Goal: Task Accomplishment & Management: Use online tool/utility

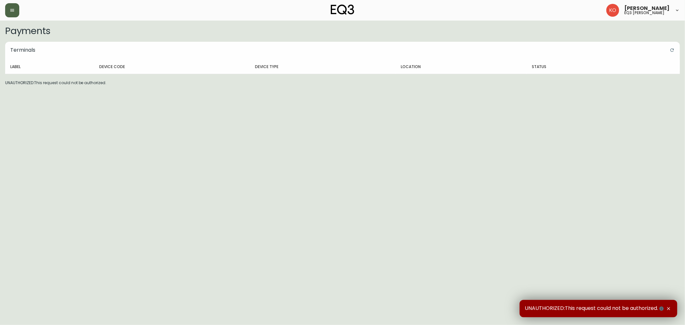
click at [15, 9] on button "button" at bounding box center [12, 10] width 14 height 14
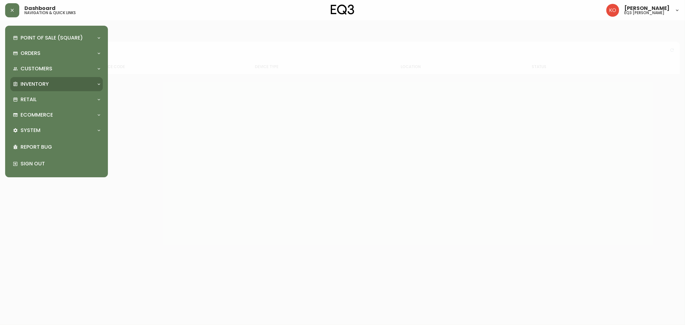
click at [100, 82] on icon at bounding box center [98, 84] width 5 height 5
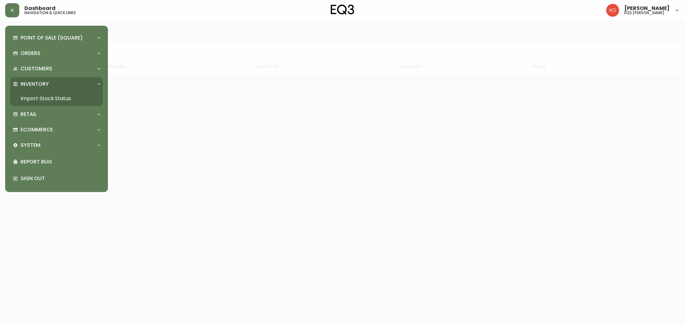
click at [100, 82] on icon at bounding box center [98, 84] width 5 height 5
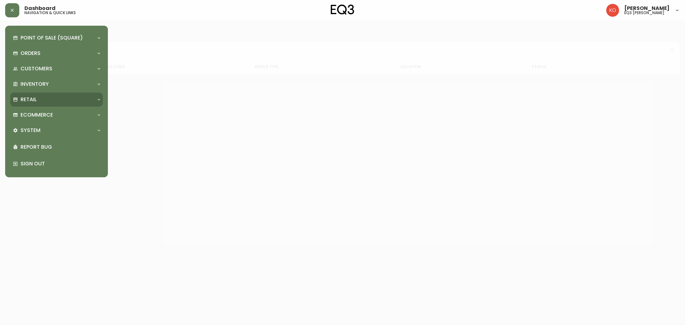
click at [97, 100] on icon at bounding box center [98, 99] width 5 height 5
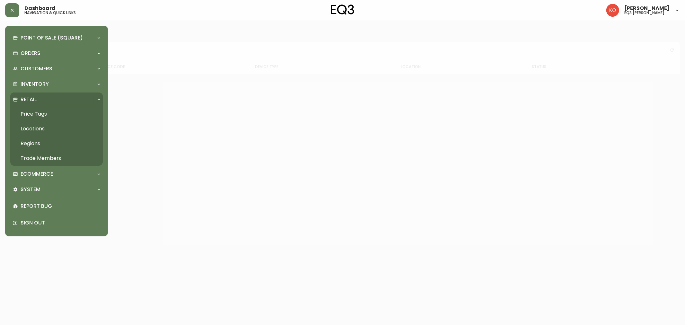
click at [68, 111] on link "Price Tags" at bounding box center [56, 114] width 93 height 15
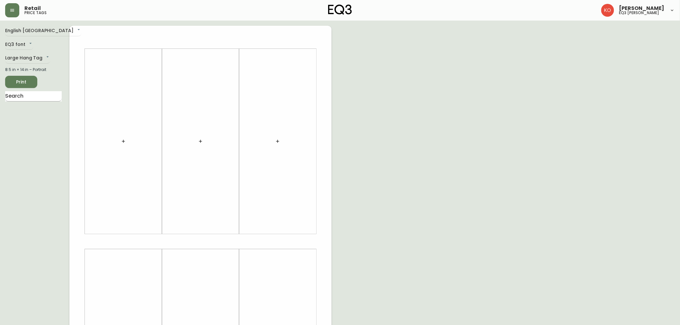
click at [33, 96] on input "text" at bounding box center [33, 96] width 57 height 10
type input "SPY"
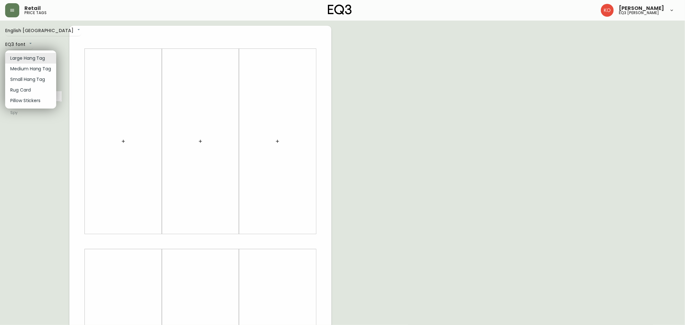
click at [45, 59] on body "Retail price tags [PERSON_NAME] eq3 [PERSON_NAME] English [GEOGRAPHIC_DATA] en_…" at bounding box center [342, 228] width 685 height 457
click at [27, 151] on div at bounding box center [342, 162] width 685 height 325
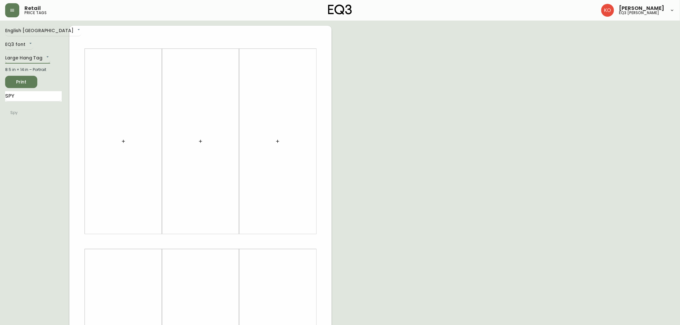
click at [43, 54] on body "Retail price tags [PERSON_NAME] eq3 [PERSON_NAME] English [GEOGRAPHIC_DATA] en_…" at bounding box center [340, 228] width 680 height 457
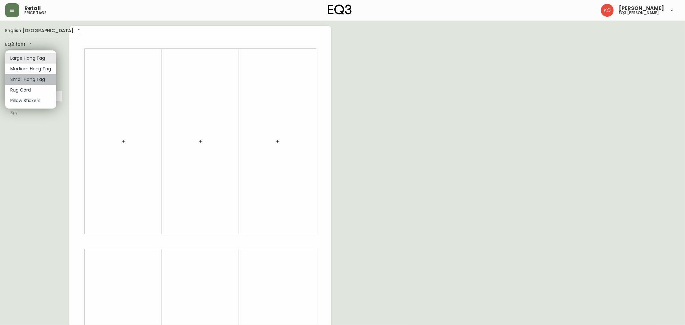
click at [47, 80] on li "Small Hang Tag" at bounding box center [30, 79] width 51 height 11
type input "small"
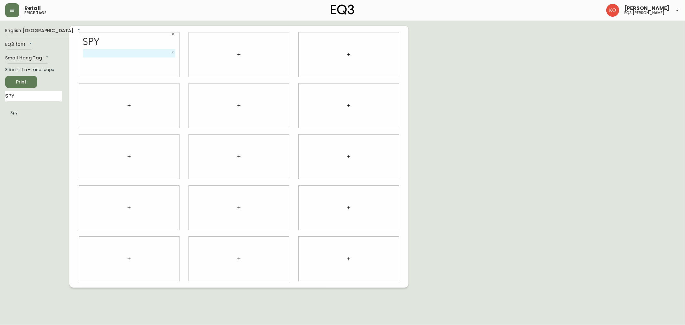
click at [174, 52] on body "Retail price tags [PERSON_NAME] eq3 [PERSON_NAME] English [GEOGRAPHIC_DATA] en_…" at bounding box center [342, 144] width 685 height 288
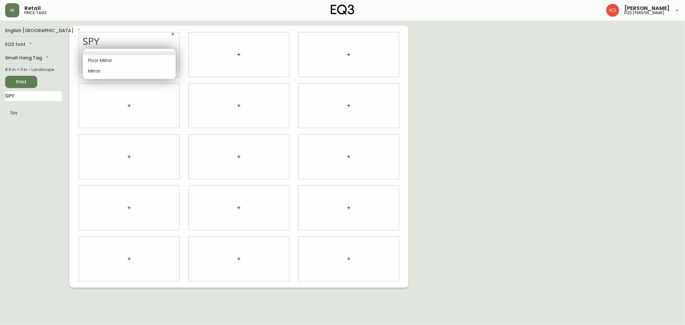
click at [159, 59] on li "Floor Mirror" at bounding box center [129, 60] width 93 height 11
type input "0"
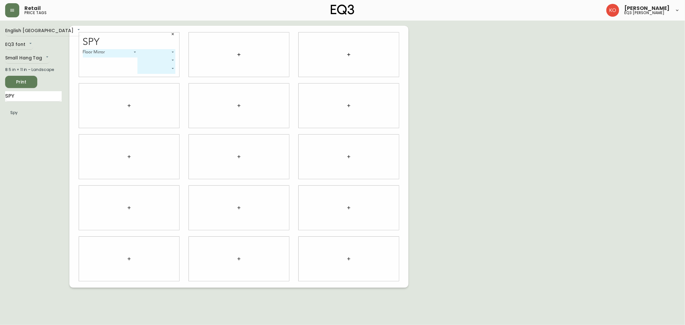
click at [172, 52] on body "Retail price tags [PERSON_NAME] eq3 laval - [PERSON_NAME] English [GEOGRAPHIC_D…" at bounding box center [342, 144] width 685 height 288
click at [165, 59] on li "Regular" at bounding box center [157, 60] width 38 height 11
type input "0"
click at [240, 57] on icon "button" at bounding box center [238, 54] width 5 height 5
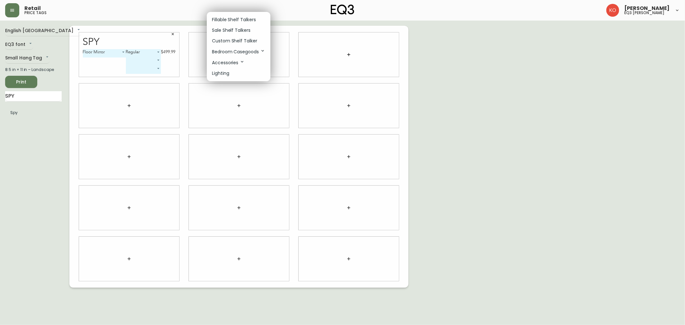
click at [40, 118] on div at bounding box center [342, 162] width 685 height 325
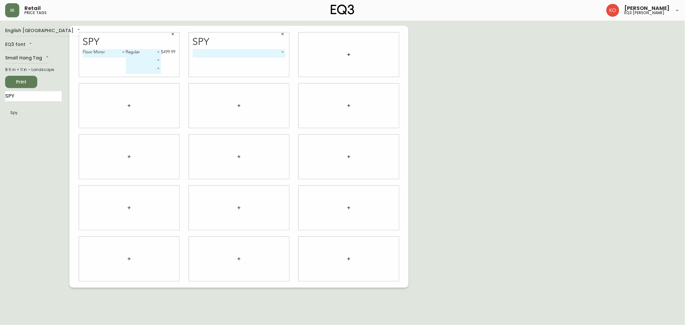
click at [287, 53] on div "Spy ​ -1" at bounding box center [239, 54] width 100 height 44
click at [284, 53] on body "Retail price tags [PERSON_NAME] eq3 laval - [PERSON_NAME] English [GEOGRAPHIC_D…" at bounding box center [342, 144] width 685 height 288
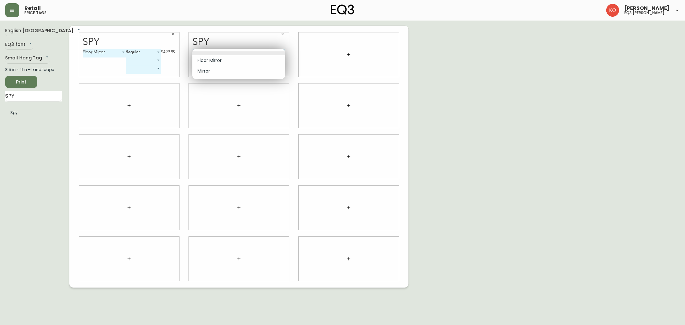
click at [235, 61] on li "Floor Mirror" at bounding box center [238, 60] width 93 height 11
type input "0"
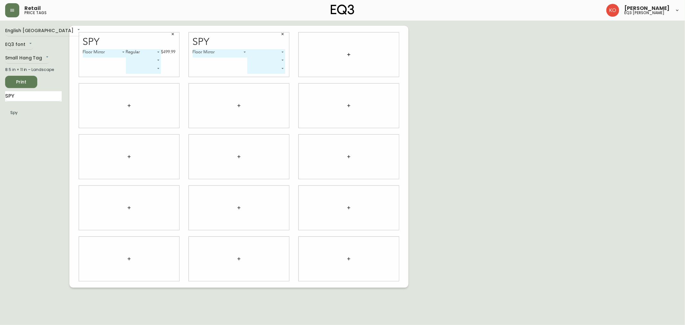
click at [282, 51] on body "Retail price tags [PERSON_NAME] eq3 laval - [PERSON_NAME] English [GEOGRAPHIC_D…" at bounding box center [342, 144] width 685 height 288
click at [277, 70] on li "Extra Large" at bounding box center [267, 71] width 38 height 11
type input "1"
click at [358, 55] on body "Retail price tags [PERSON_NAME] eq3 laval - [PERSON_NAME] English [GEOGRAPHIC_D…" at bounding box center [342, 144] width 685 height 288
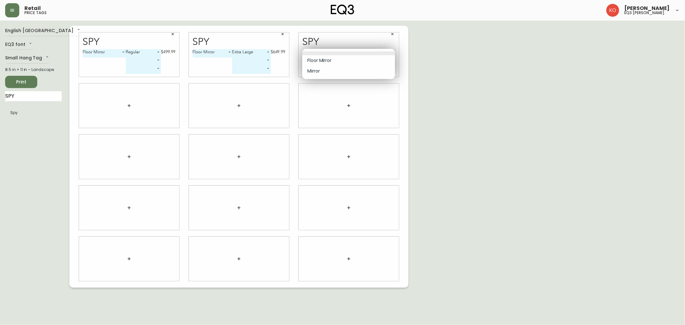
click at [327, 69] on li "Mirror" at bounding box center [348, 71] width 93 height 11
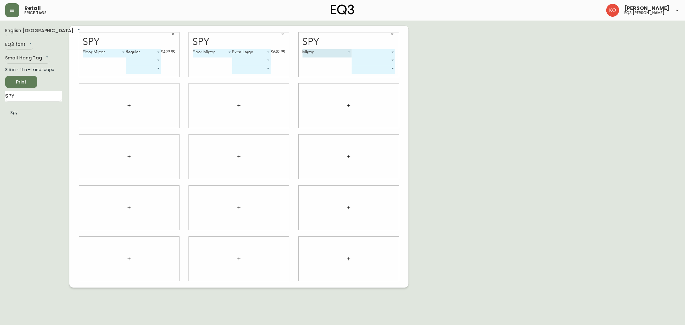
type input "1"
click at [390, 53] on body "Retail price tags [PERSON_NAME] eq3 laval - [PERSON_NAME] English [GEOGRAPHIC_D…" at bounding box center [342, 144] width 685 height 288
click at [383, 60] on li "Rectangle" at bounding box center [373, 60] width 43 height 11
type input "0"
click at [374, 59] on body "Retail price tags [PERSON_NAME] eq3 laval - [PERSON_NAME] English [GEOGRAPHIC_D…" at bounding box center [342, 144] width 685 height 288
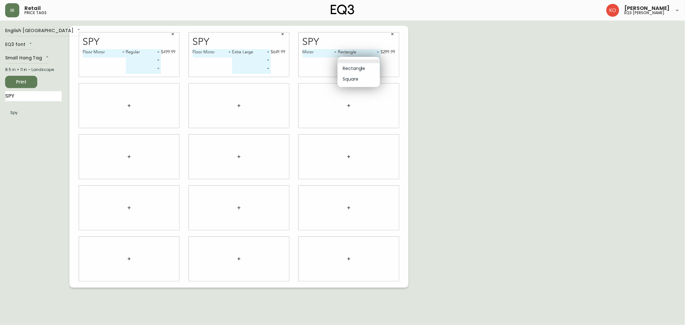
click at [372, 78] on li "Square" at bounding box center [359, 79] width 42 height 11
type input "1"
click at [25, 94] on input "SPY" at bounding box center [33, 96] width 57 height 10
click at [130, 104] on icon "button" at bounding box center [129, 105] width 5 height 5
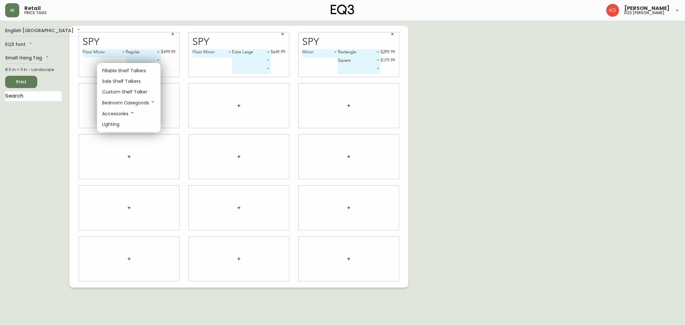
click at [26, 95] on div at bounding box center [342, 162] width 685 height 325
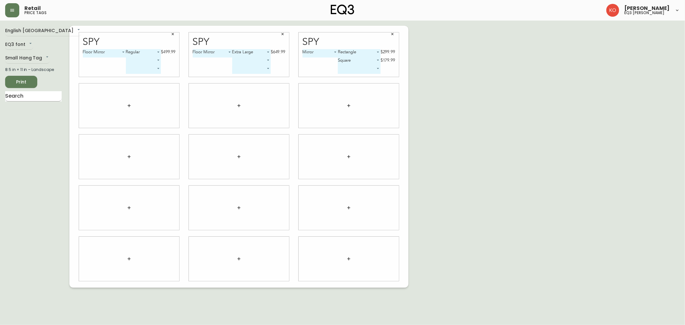
click at [29, 96] on input "text" at bounding box center [33, 96] width 57 height 10
type input "DUO"
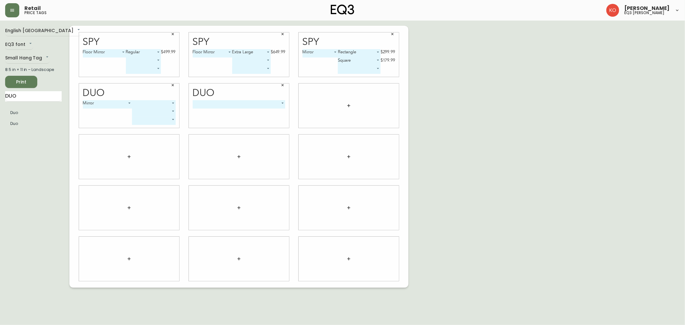
click at [277, 103] on body "Retail price tags [PERSON_NAME] eq3 laval - [PERSON_NAME] English [GEOGRAPHIC_D…" at bounding box center [342, 144] width 685 height 288
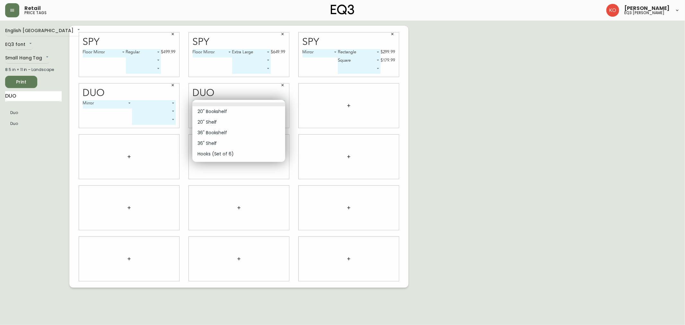
click at [125, 107] on div at bounding box center [342, 162] width 685 height 325
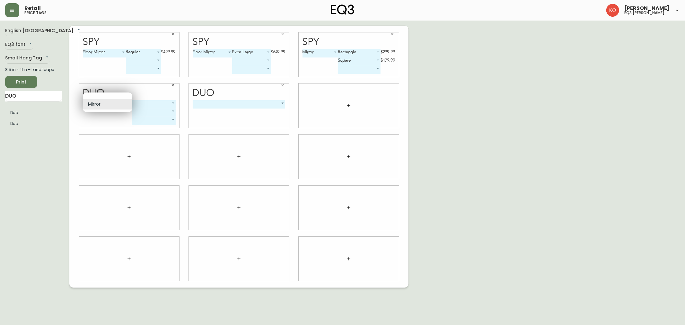
click at [127, 104] on body "Retail price tags [PERSON_NAME] eq3 laval - [PERSON_NAME] English [GEOGRAPHIC_D…" at bounding box center [342, 144] width 685 height 288
click at [171, 95] on div at bounding box center [342, 162] width 685 height 325
click at [176, 87] on button "button" at bounding box center [173, 85] width 10 height 10
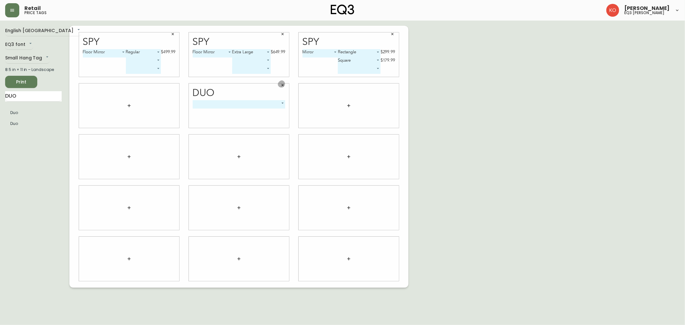
click at [285, 87] on button "button" at bounding box center [283, 85] width 10 height 10
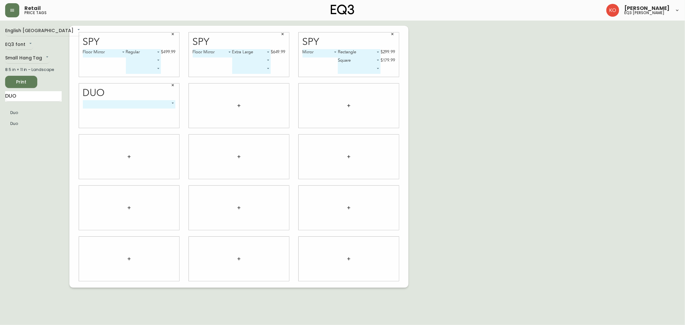
click at [168, 101] on body "Retail price tags [PERSON_NAME] eq3 laval - [PERSON_NAME] English [GEOGRAPHIC_D…" at bounding box center [342, 144] width 685 height 288
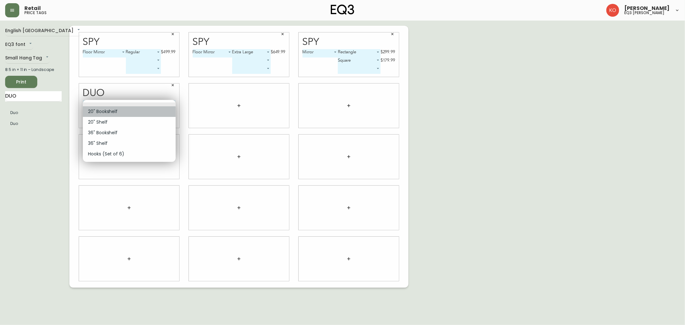
click at [118, 110] on li "20" Bookshelf" at bounding box center [129, 111] width 93 height 11
type input "0"
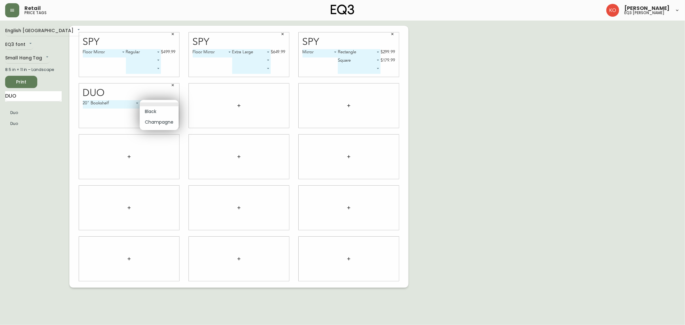
click at [172, 102] on body "Retail price tags [PERSON_NAME] eq3 laval - [PERSON_NAME] English [GEOGRAPHIC_D…" at bounding box center [342, 144] width 685 height 288
click at [172, 114] on li "Black" at bounding box center [159, 111] width 39 height 11
type input "0"
click at [159, 110] on body "Retail price tags [PERSON_NAME] eq3 laval - [PERSON_NAME] English [GEOGRAPHIC_D…" at bounding box center [342, 144] width 685 height 288
click at [164, 129] on li "Champagne" at bounding box center [150, 130] width 39 height 11
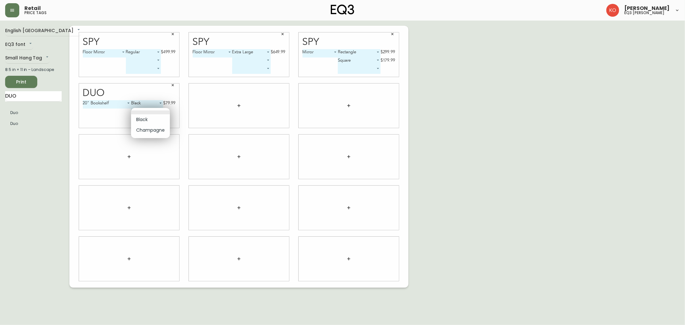
type input "1"
click at [71, 137] on div "Spy Floor Mirror 0 Regular 0 $499.99 ​ ​ Spy Floor Mirror 0 Extra Large 1 $649.…" at bounding box center [238, 157] width 339 height 262
click at [74, 122] on div "Duo 20" Bookshelf 0 Black 0 $79.99 Champagne 1 $79.99 ​" at bounding box center [129, 105] width 110 height 51
click at [118, 104] on body "Retail price tags [PERSON_NAME] eq3 laval - [PERSON_NAME] English [GEOGRAPHIC_D…" at bounding box center [342, 144] width 685 height 288
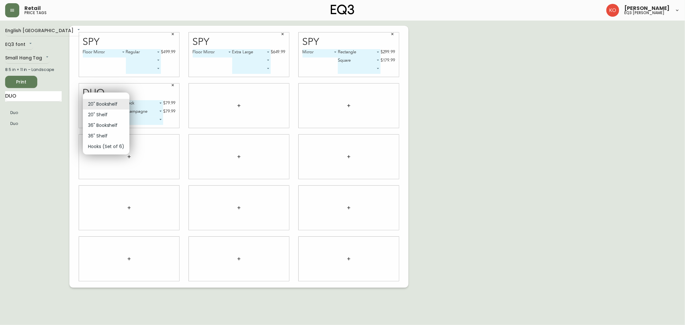
click at [118, 111] on li "20" Shelf" at bounding box center [106, 115] width 47 height 11
type input "1"
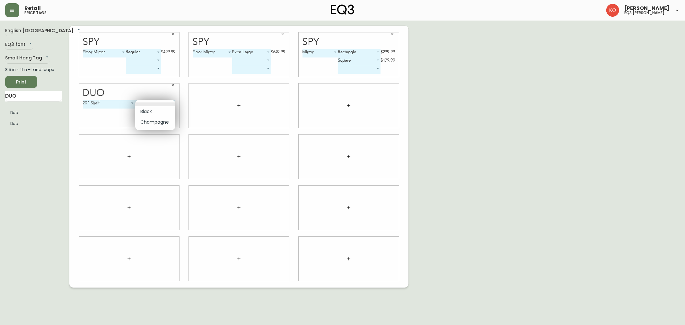
click at [172, 102] on body "Retail price tags [PERSON_NAME] eq3 laval - [PERSON_NAME] English [GEOGRAPHIC_D…" at bounding box center [342, 144] width 685 height 288
click at [165, 111] on li "Black" at bounding box center [155, 111] width 40 height 11
type input "0"
click at [158, 111] on body "Retail price tags [PERSON_NAME] eq3 laval - [PERSON_NAME] English [GEOGRAPHIC_D…" at bounding box center [342, 144] width 685 height 288
click at [160, 130] on li "Champagne" at bounding box center [145, 130] width 39 height 11
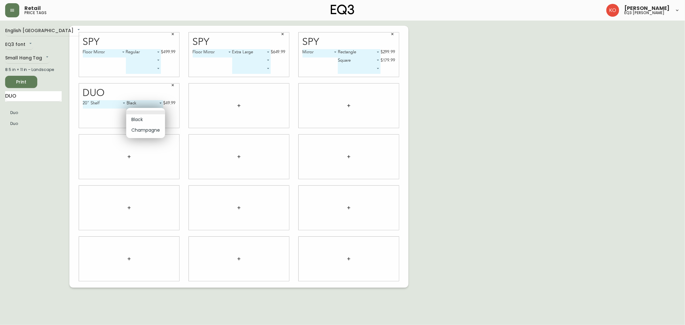
type input "1"
